Goal: Task Accomplishment & Management: Manage account settings

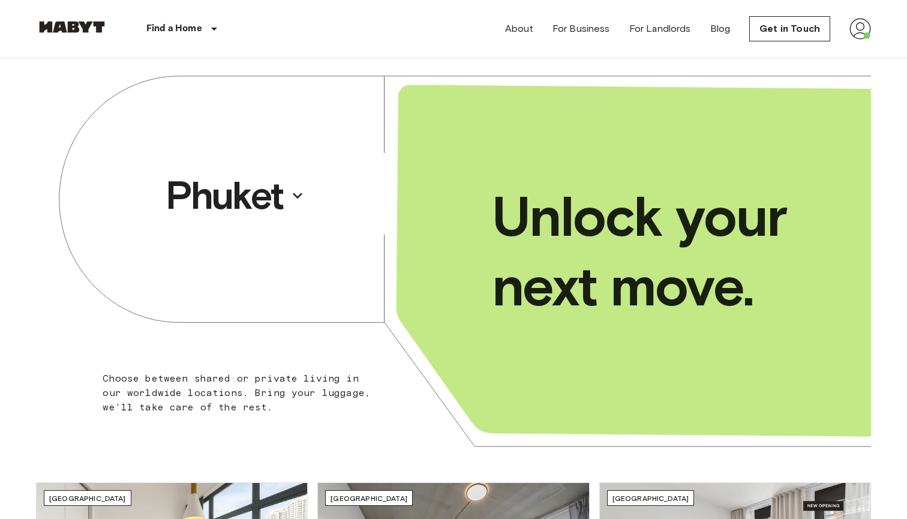
click at [856, 32] on img at bounding box center [860, 29] width 22 height 22
click at [795, 51] on li "Profile" at bounding box center [837, 51] width 120 height 22
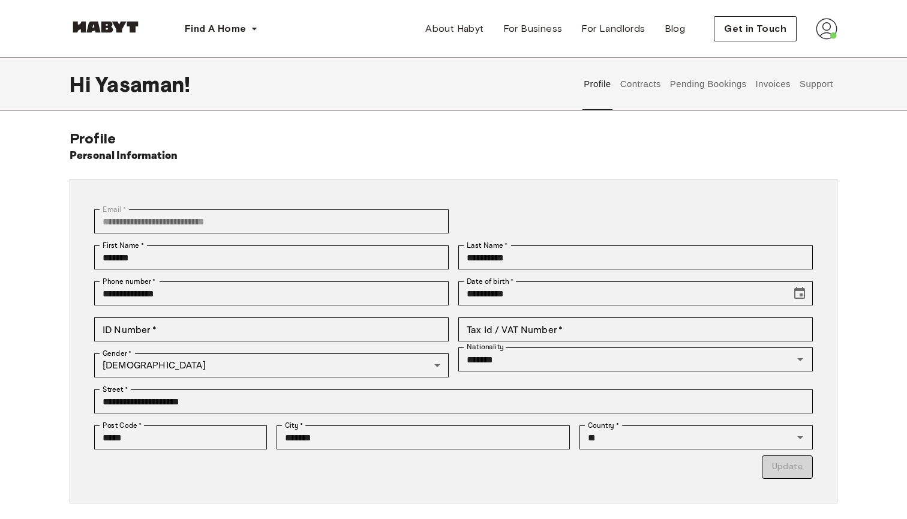
click at [617, 93] on div "Profile Contracts Pending Bookings Invoices Support" at bounding box center [708, 84] width 258 height 53
click at [626, 93] on button "Contracts" at bounding box center [640, 84] width 44 height 53
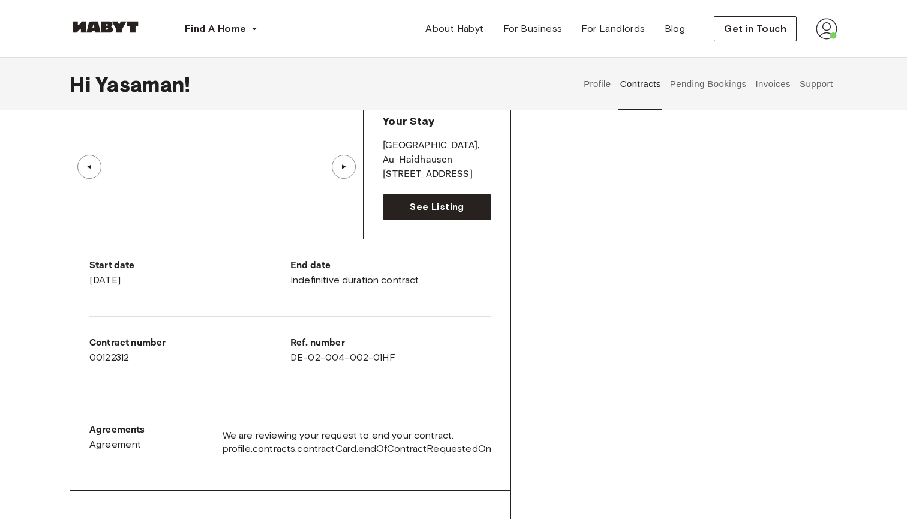
scroll to position [98, 0]
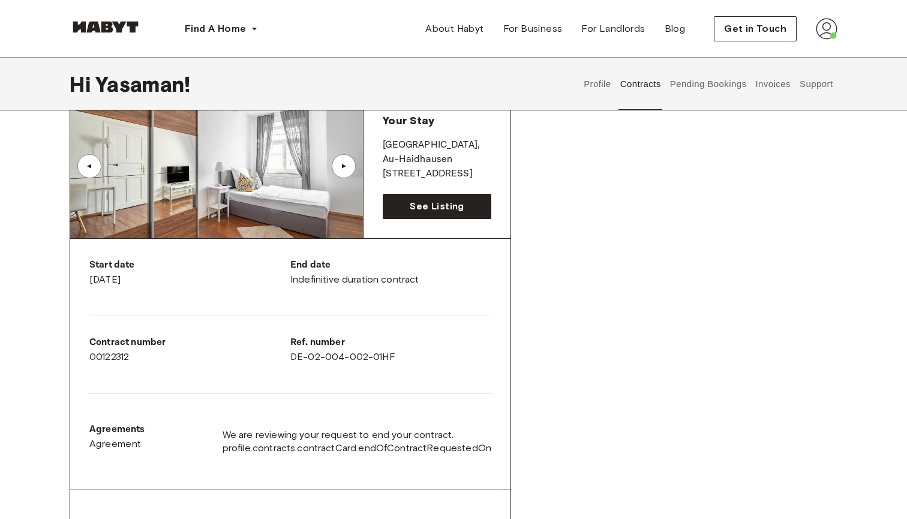
click at [701, 78] on button "Pending Bookings" at bounding box center [708, 84] width 80 height 53
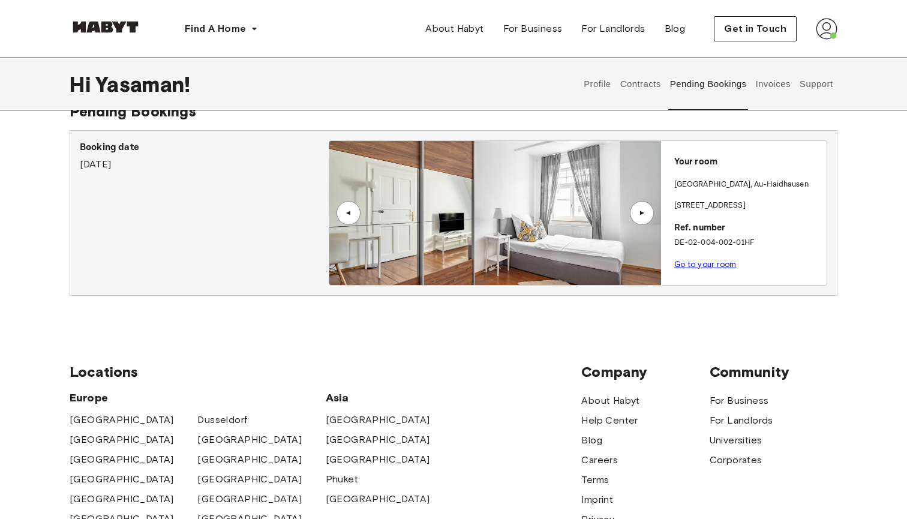
scroll to position [20, 0]
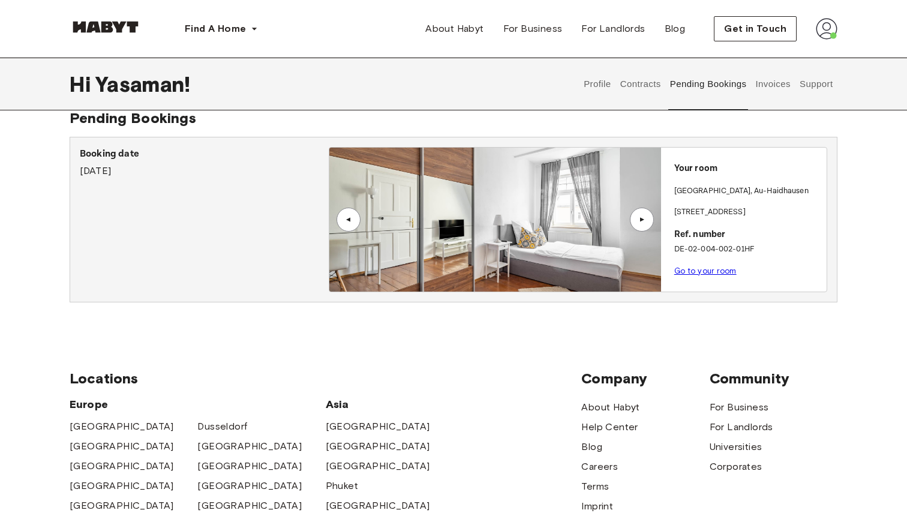
click at [758, 91] on button "Invoices" at bounding box center [773, 84] width 38 height 53
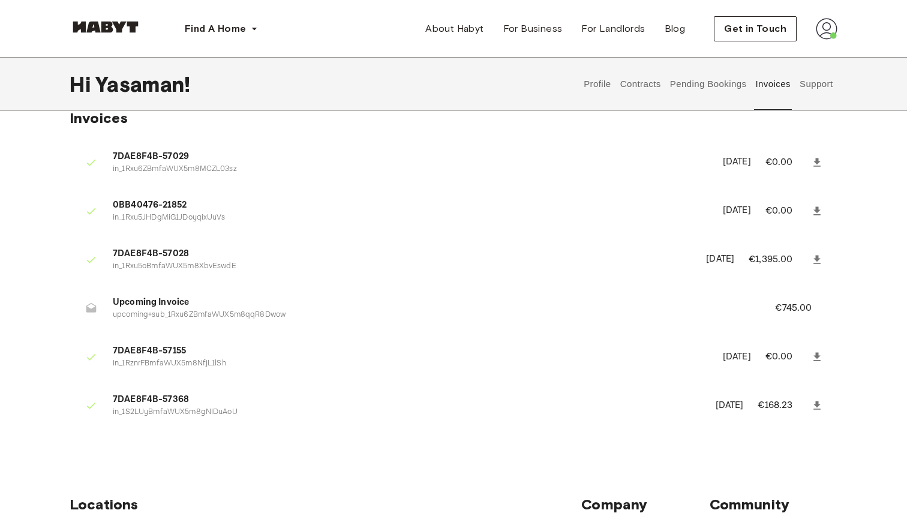
click at [818, 85] on button "Support" at bounding box center [816, 84] width 37 height 53
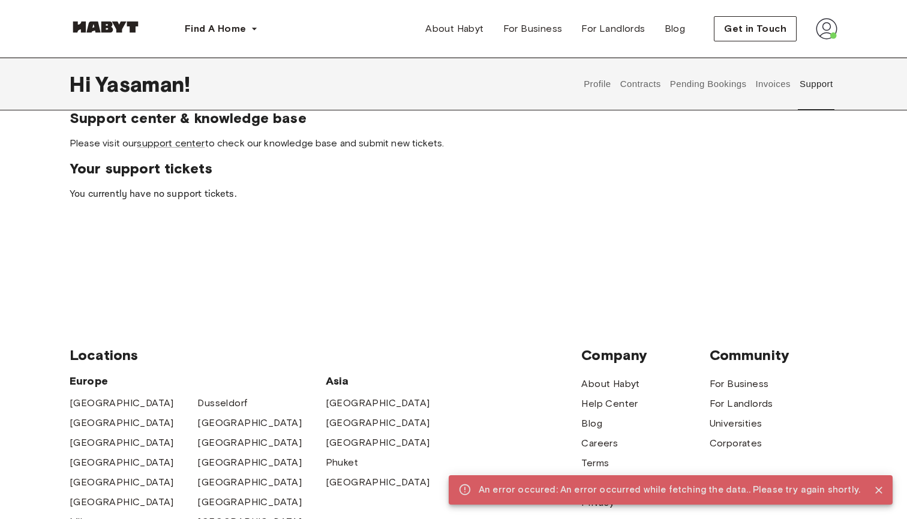
click at [594, 91] on button "Profile" at bounding box center [597, 84] width 31 height 53
